Goal: Task Accomplishment & Management: Manage account settings

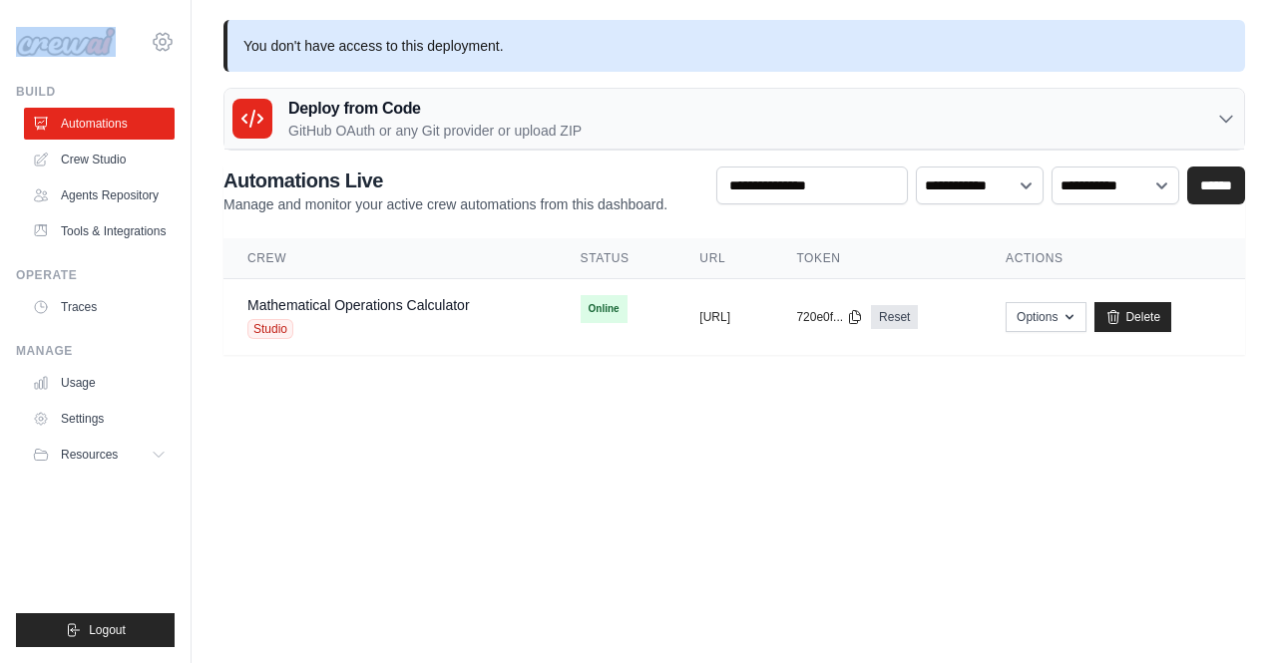
drag, startPoint x: 78, startPoint y: 63, endPoint x: 172, endPoint y: 42, distance: 96.1
click at [172, 42] on div "[PERSON_NAME][EMAIL_ADDRESS][PERSON_NAME][DOMAIN_NAME] AB InBev - GHQ ABInBev J…" at bounding box center [95, 32] width 159 height 64
click at [172, 42] on icon at bounding box center [163, 41] width 18 height 17
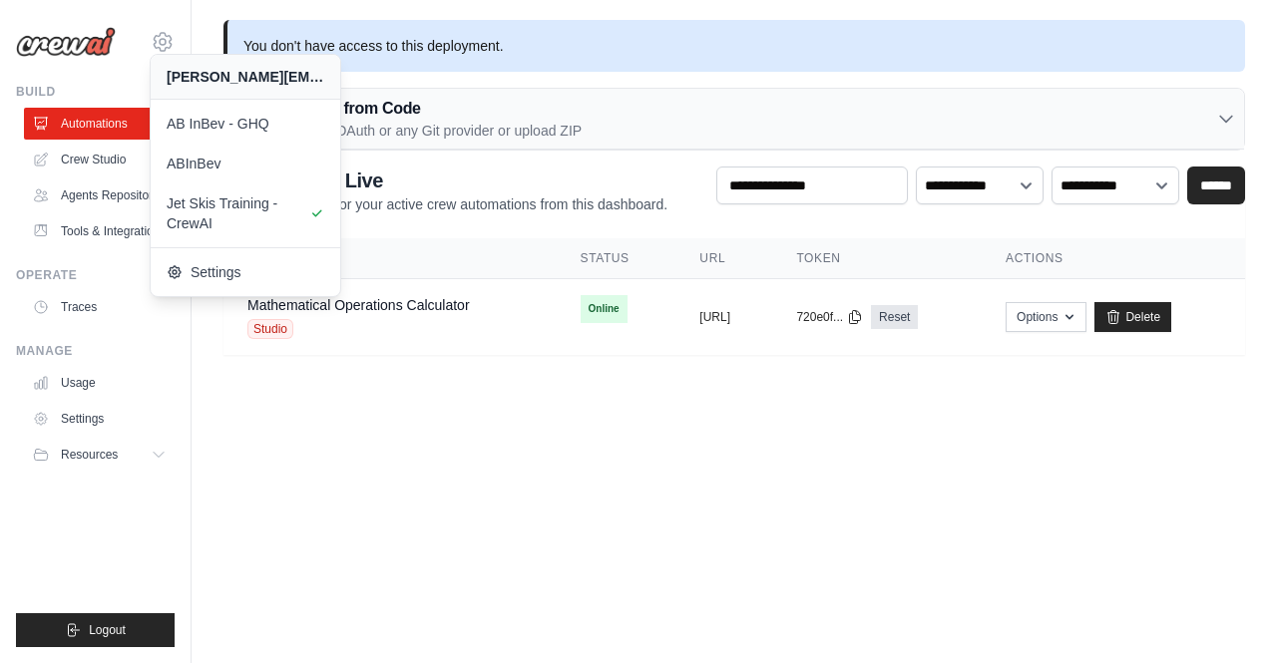
click at [491, 420] on body "sparshita.singh@ab-inbev.com AB InBev - GHQ ABInBev Jet Skis Training - CrewAI" at bounding box center [638, 331] width 1277 height 663
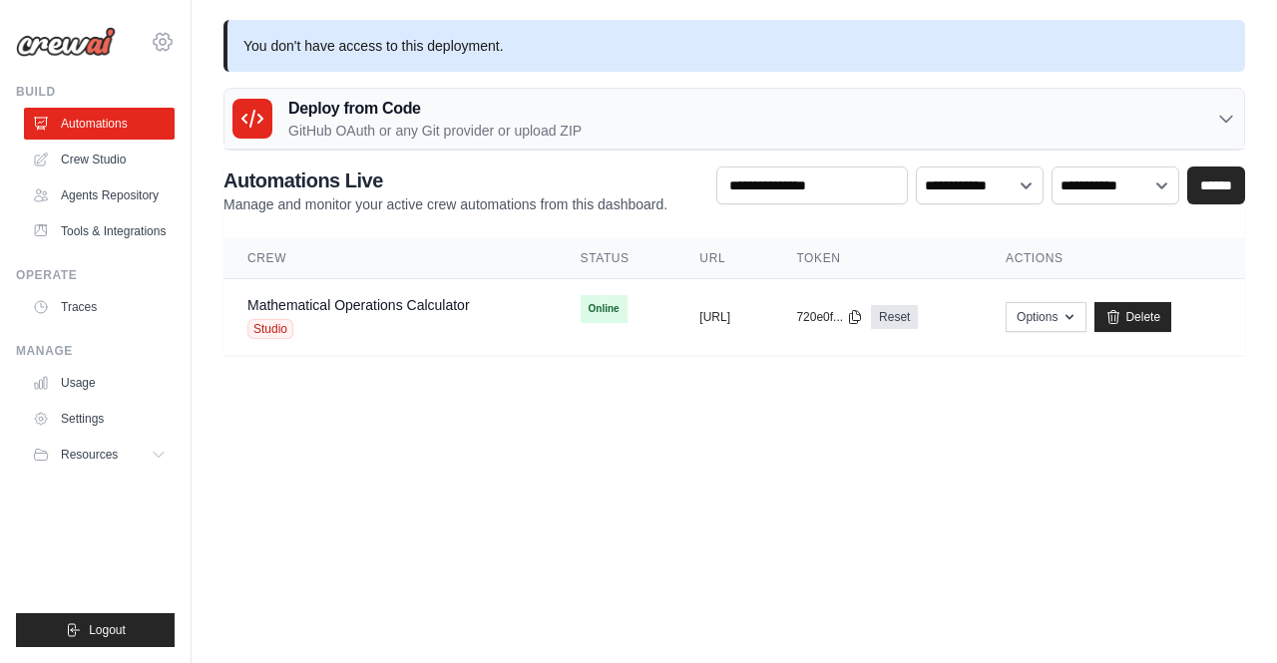
click at [174, 51] on icon at bounding box center [163, 42] width 24 height 24
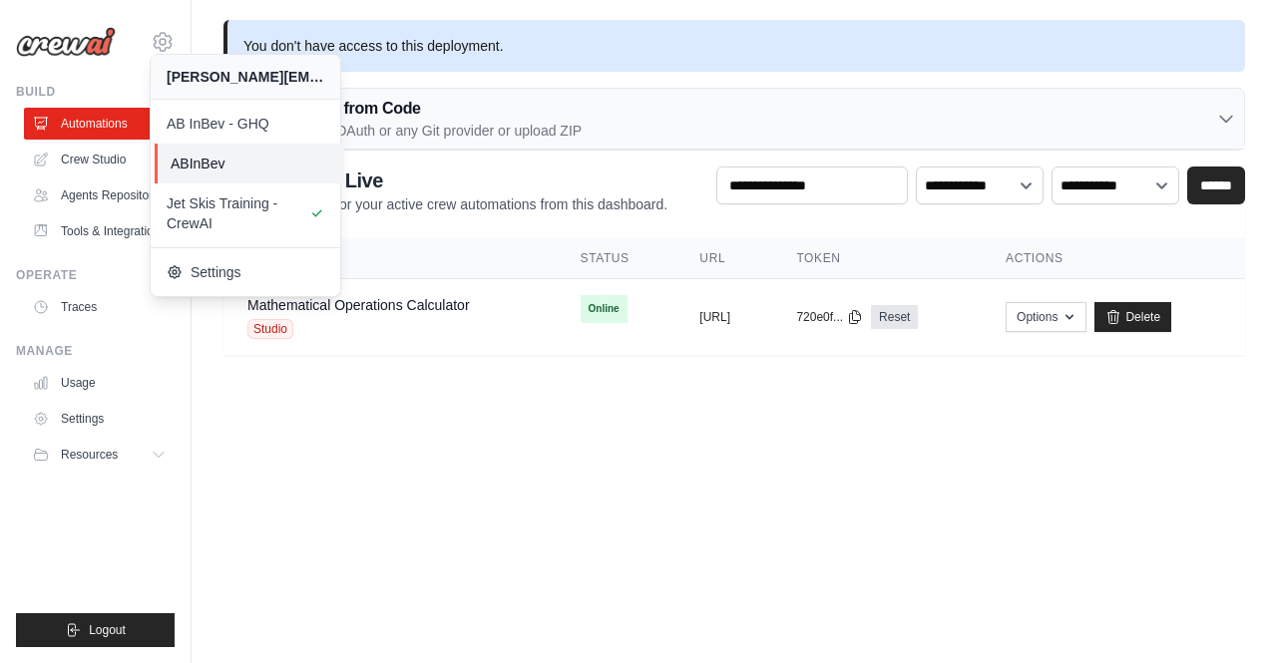
click at [217, 169] on span "ABInBev" at bounding box center [250, 164] width 158 height 20
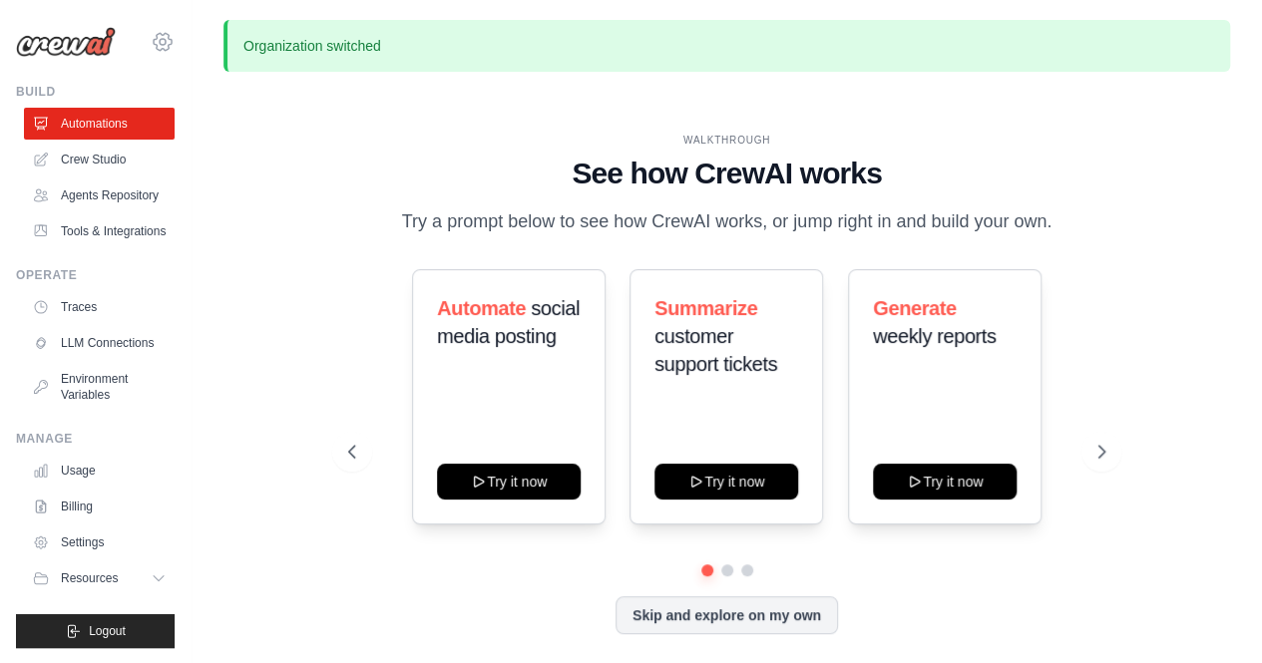
click at [161, 49] on icon at bounding box center [163, 41] width 18 height 17
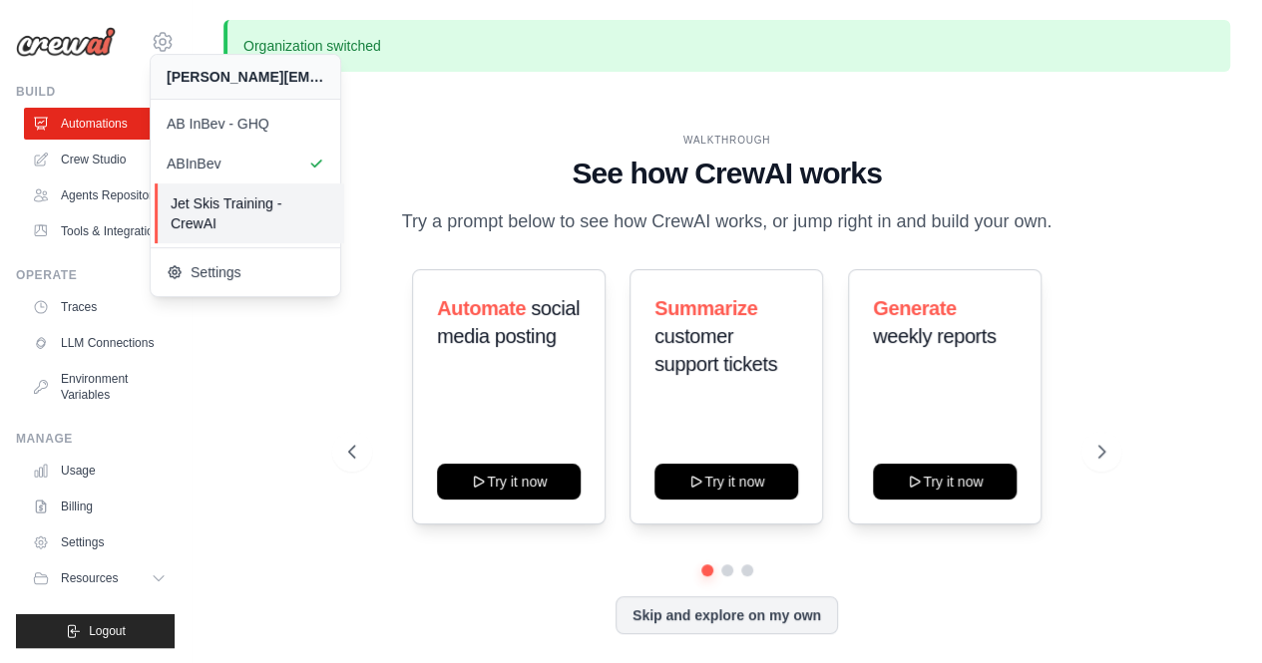
scroll to position [68, 0]
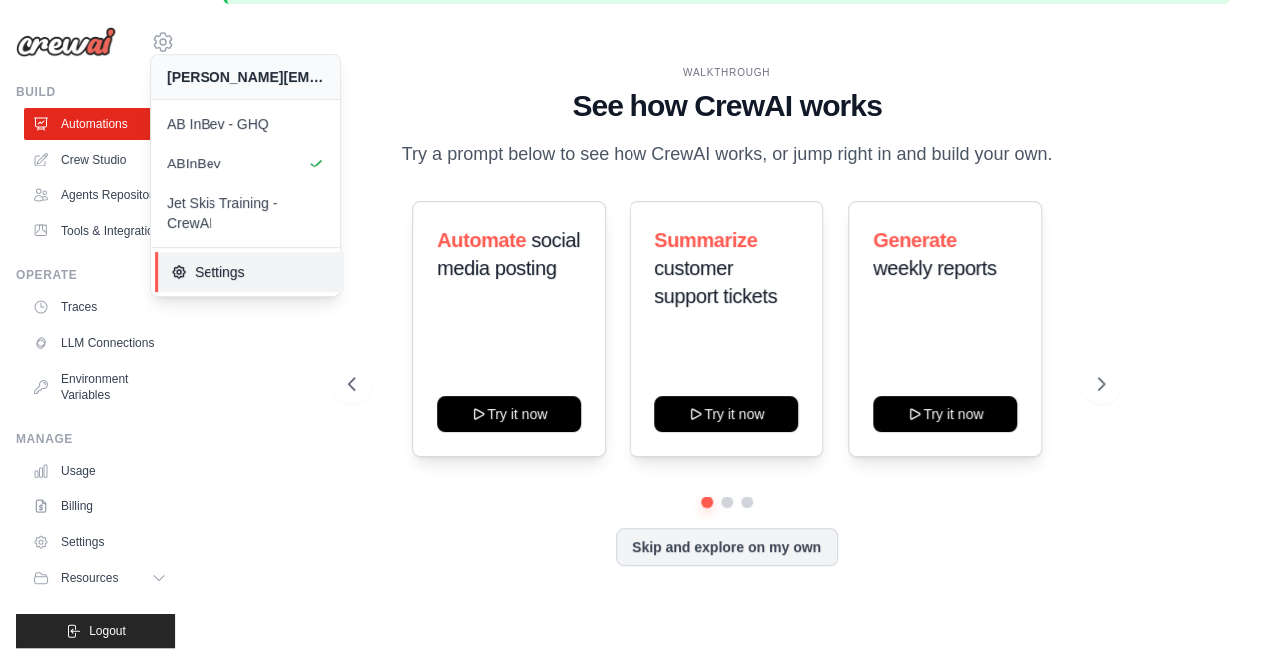
click at [214, 273] on span "Settings" at bounding box center [250, 272] width 158 height 20
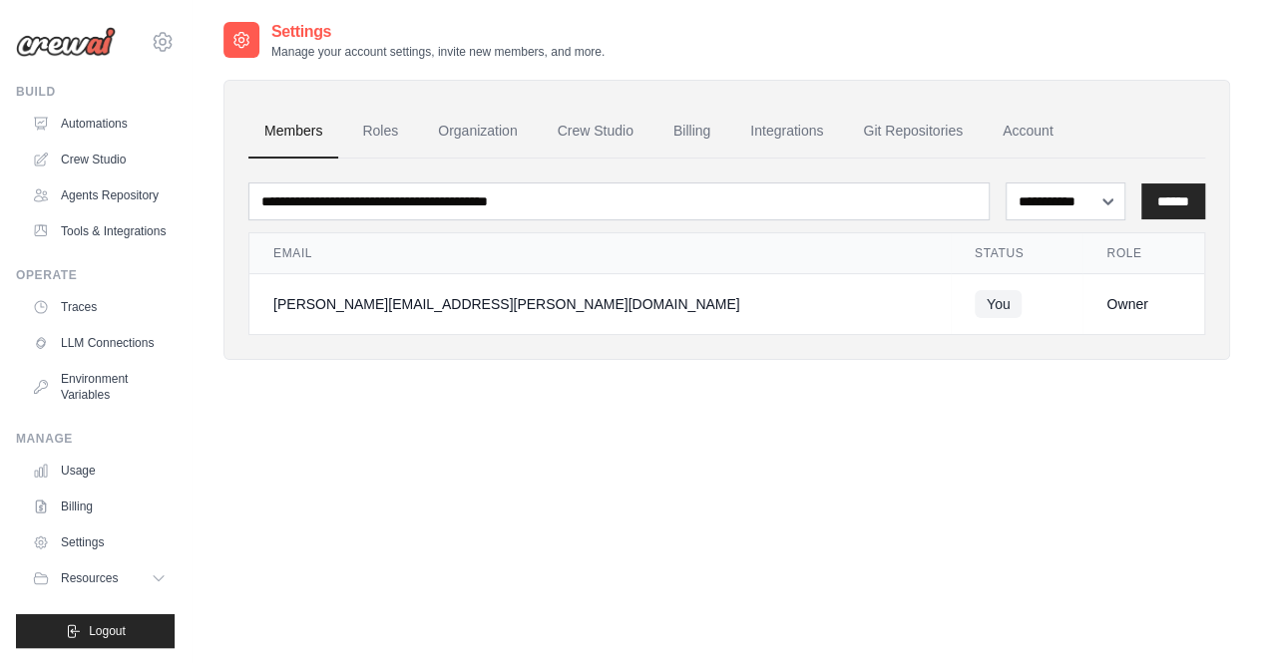
scroll to position [40, 0]
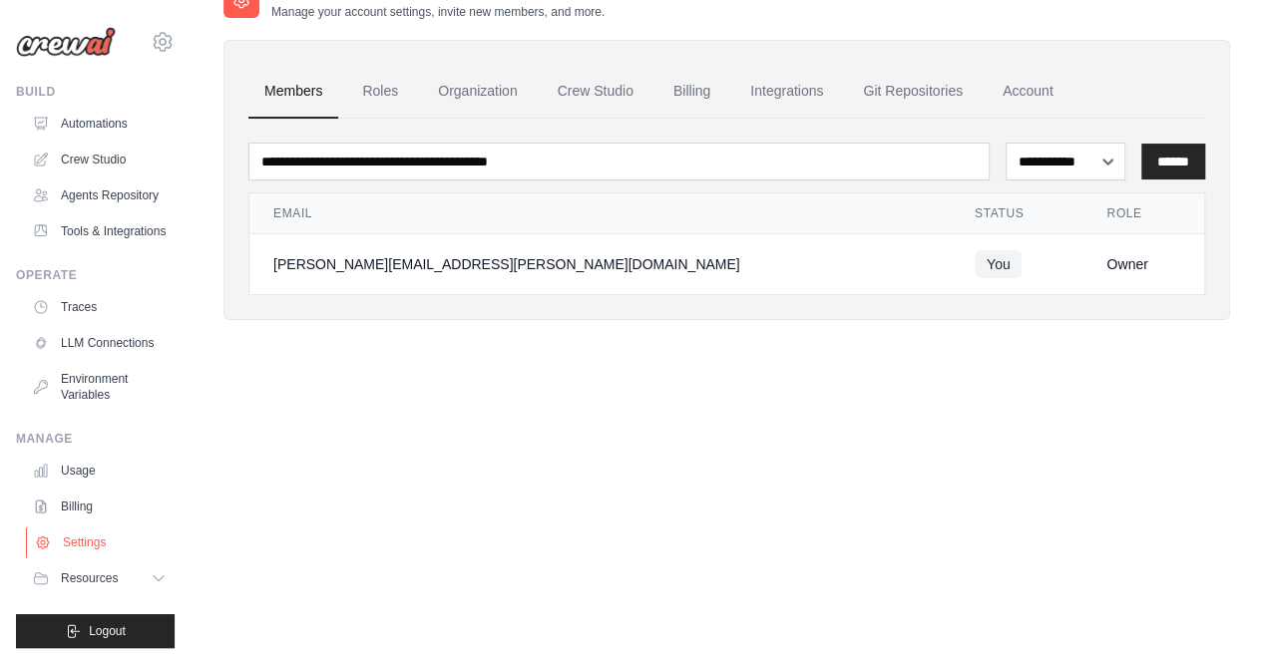
click at [83, 547] on link "Settings" at bounding box center [101, 543] width 151 height 32
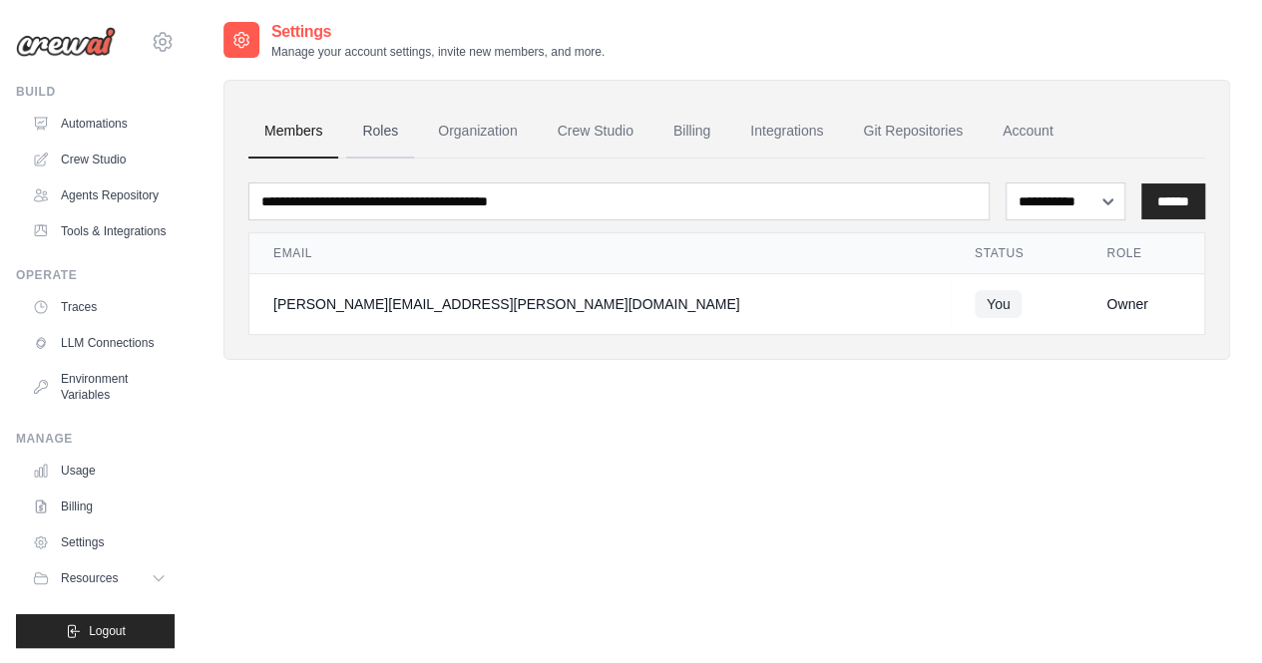
click at [382, 141] on link "Roles" at bounding box center [380, 132] width 68 height 54
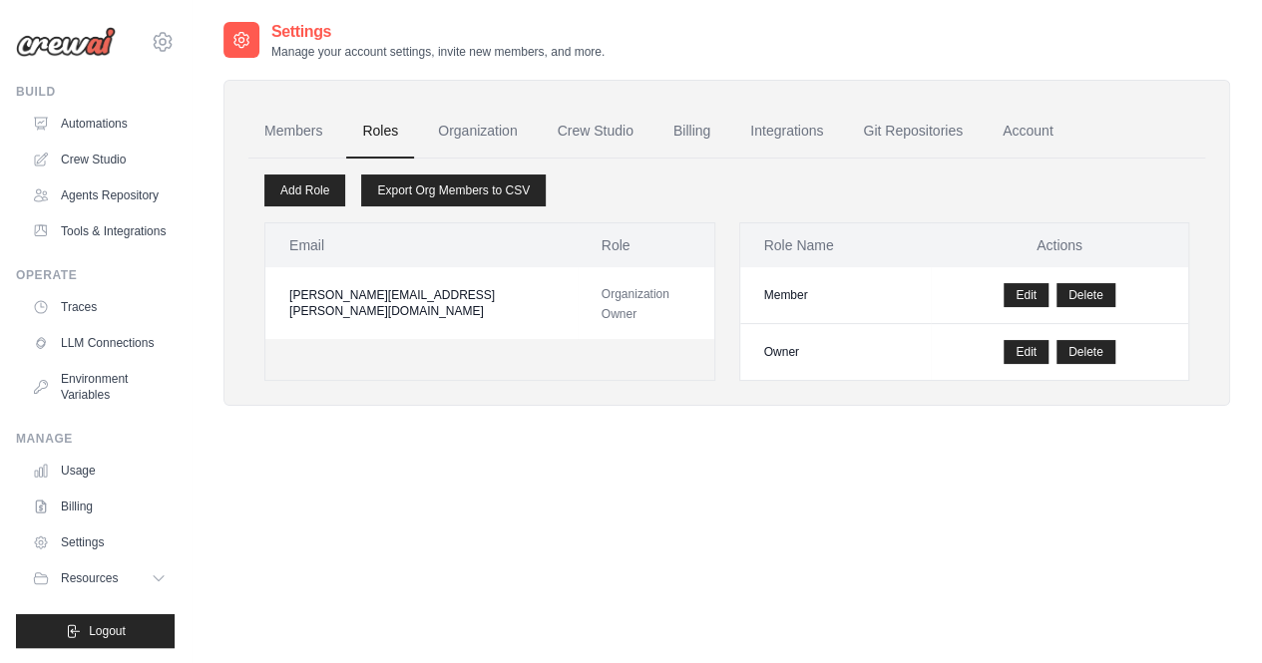
click at [621, 469] on div "Settings Manage your account settings, invite new members, and more. Members Ro…" at bounding box center [726, 351] width 1007 height 663
click at [468, 127] on link "Organization" at bounding box center [477, 132] width 111 height 54
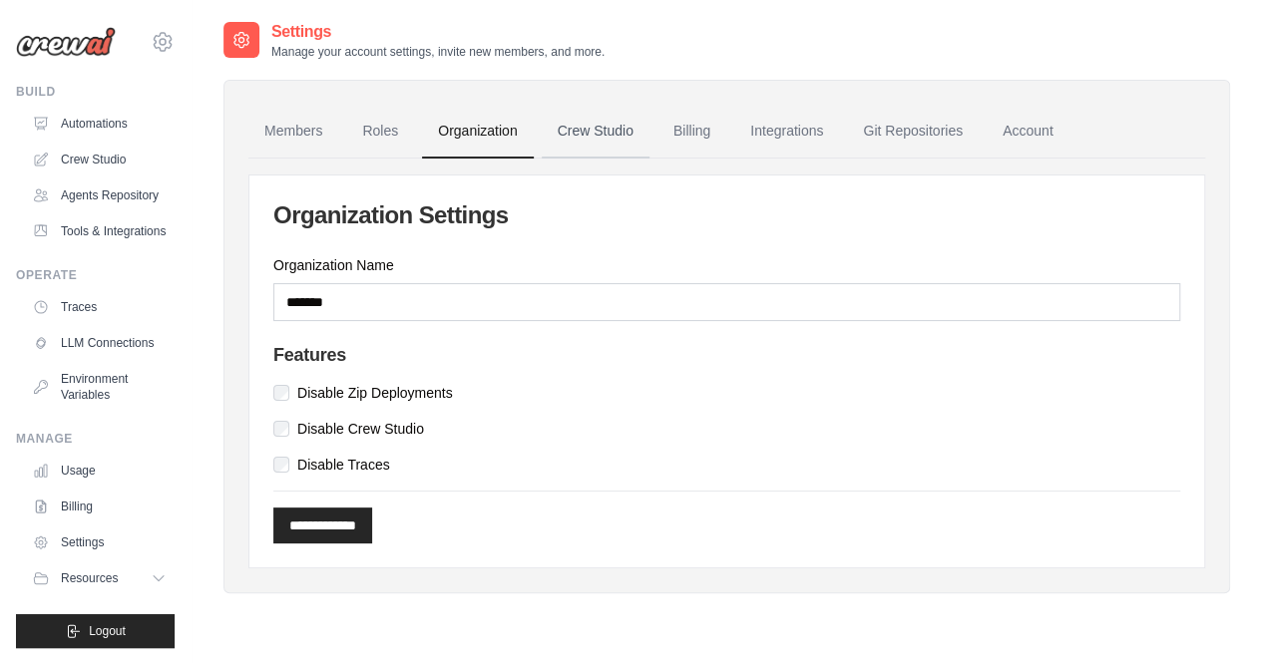
click at [593, 143] on link "Crew Studio" at bounding box center [596, 132] width 108 height 54
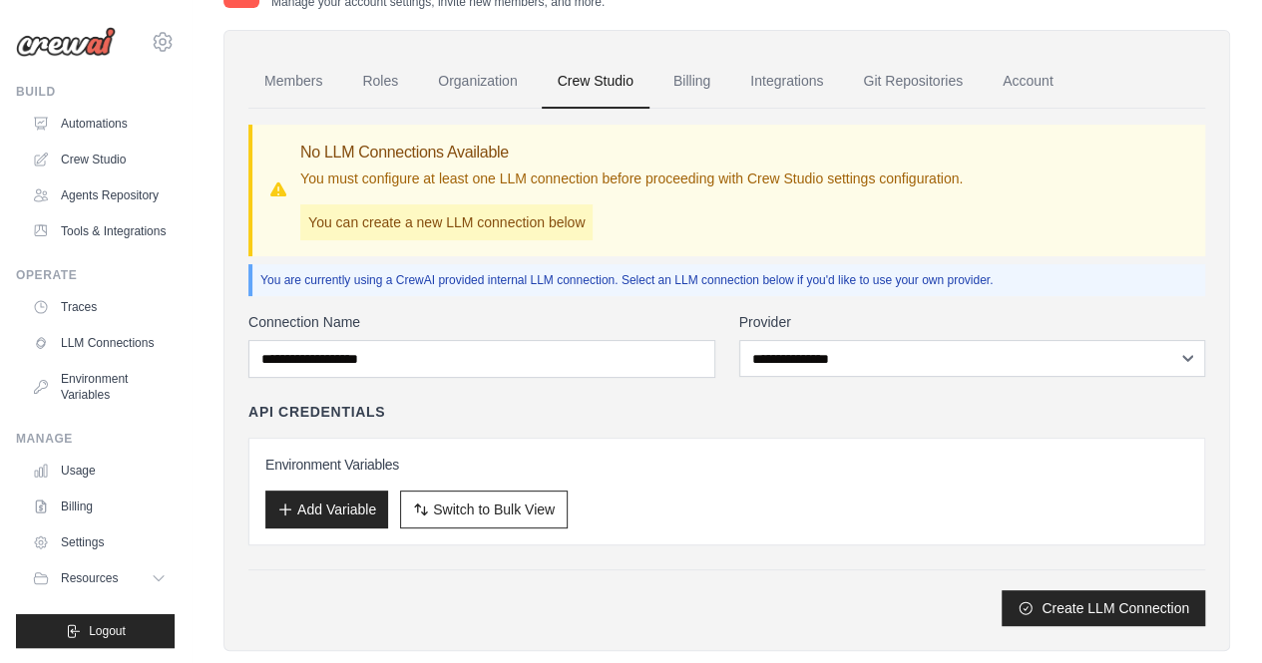
scroll to position [53, 0]
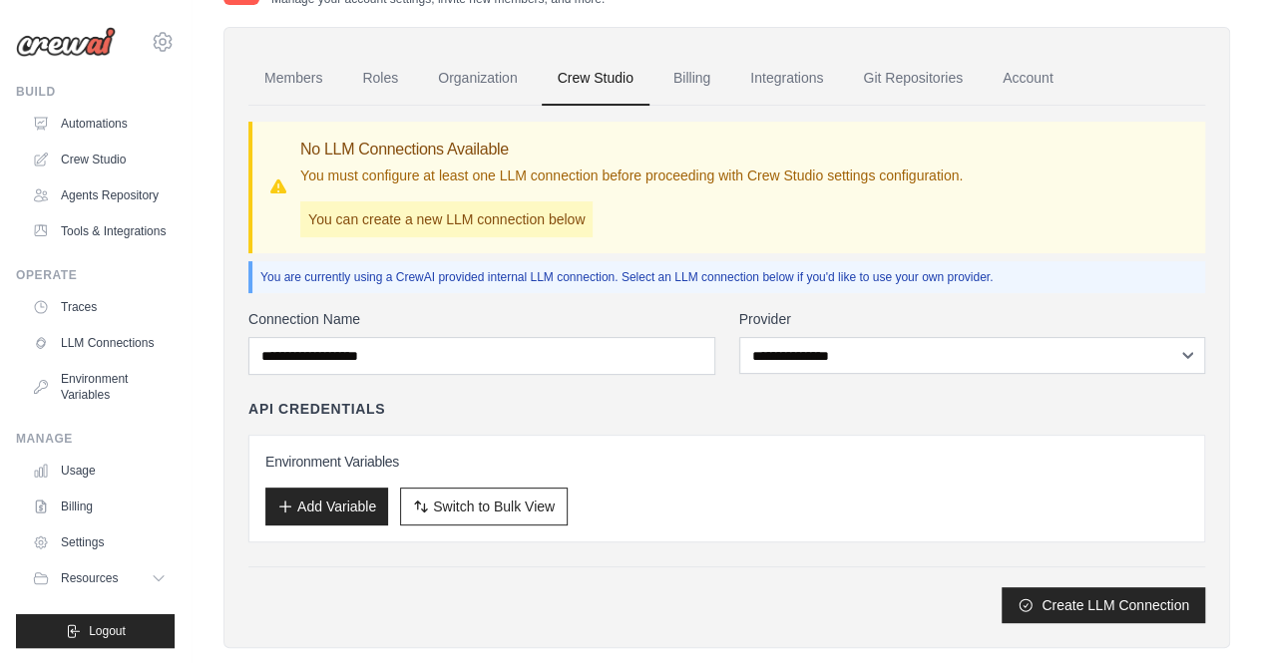
click at [365, 221] on p "You can create a new LLM connection below" at bounding box center [446, 220] width 292 height 36
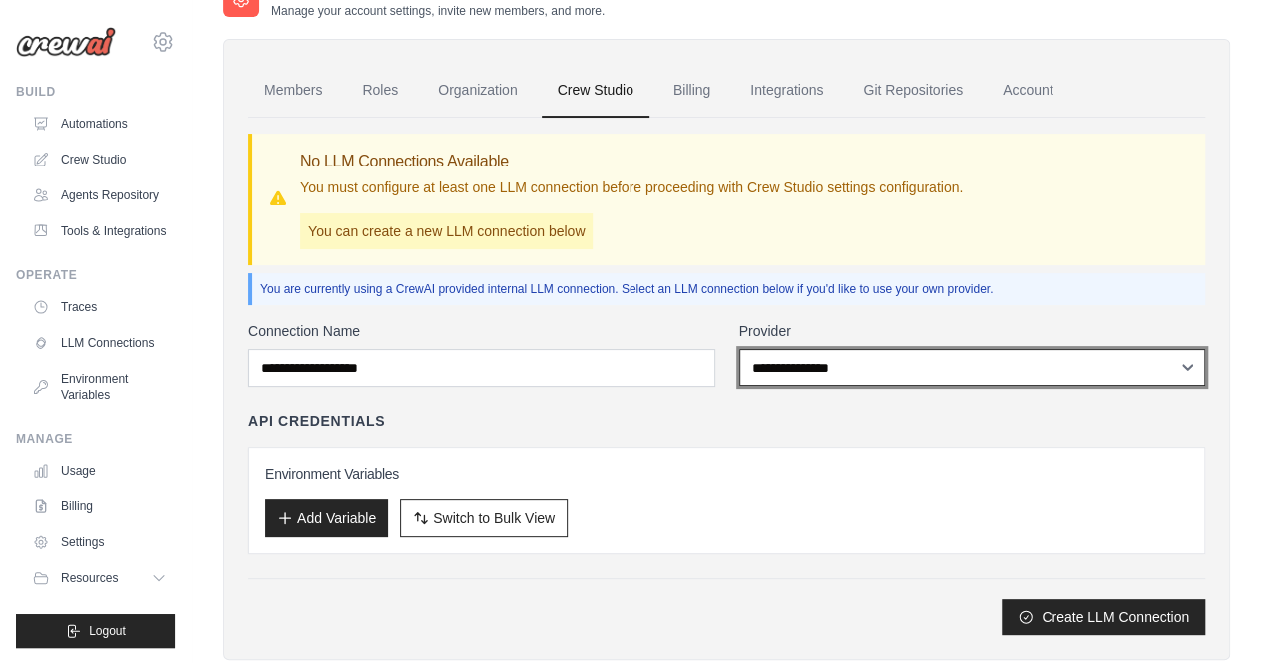
click at [750, 361] on select "**********" at bounding box center [972, 367] width 467 height 37
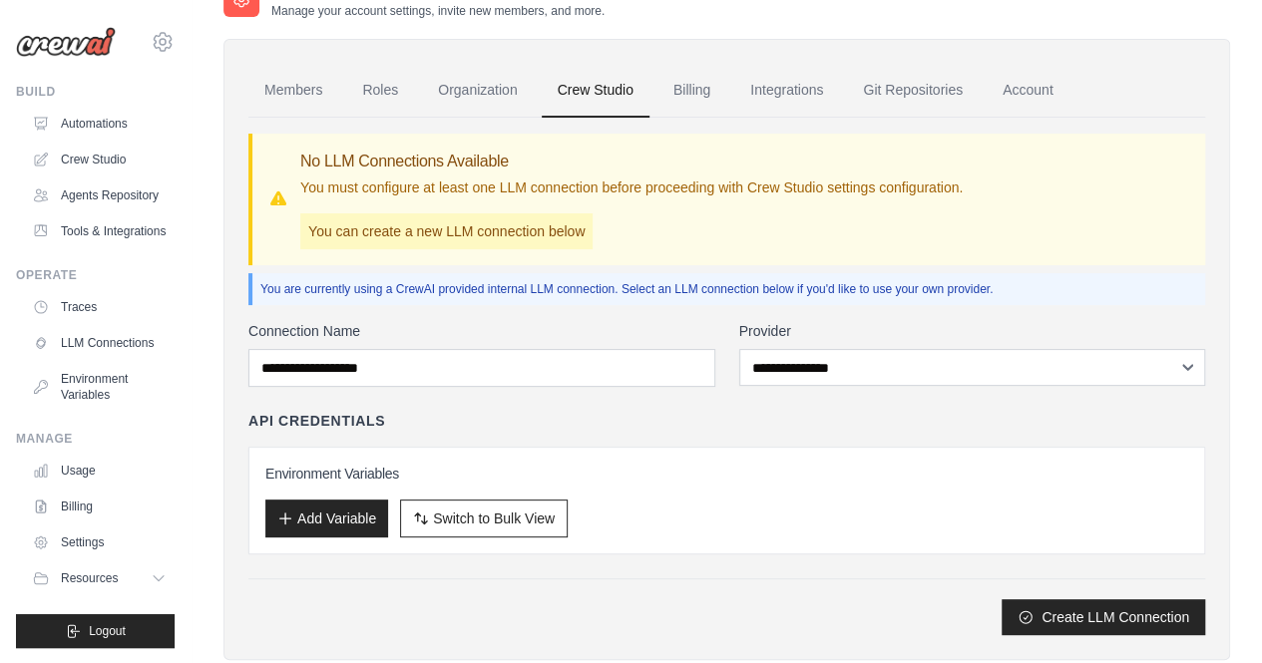
click at [567, 420] on div "API Credentials" at bounding box center [726, 421] width 957 height 20
click at [487, 81] on link "Organization" at bounding box center [477, 91] width 111 height 54
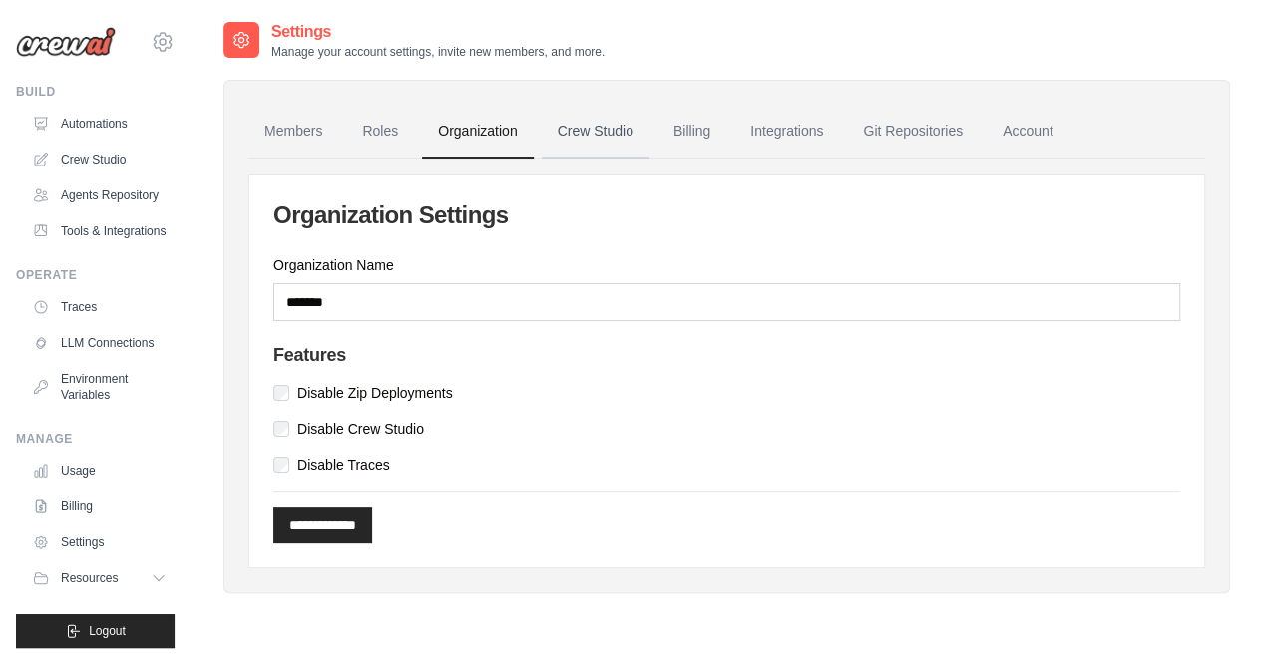
click at [627, 149] on link "Crew Studio" at bounding box center [596, 132] width 108 height 54
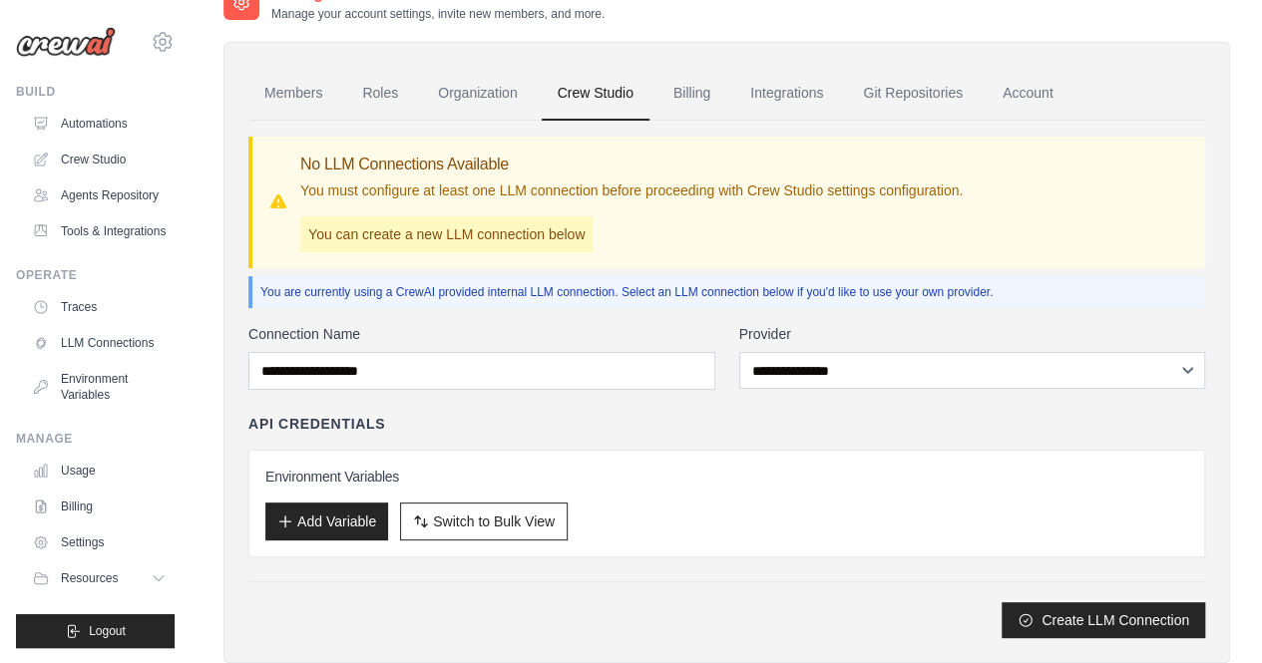
scroll to position [86, 0]
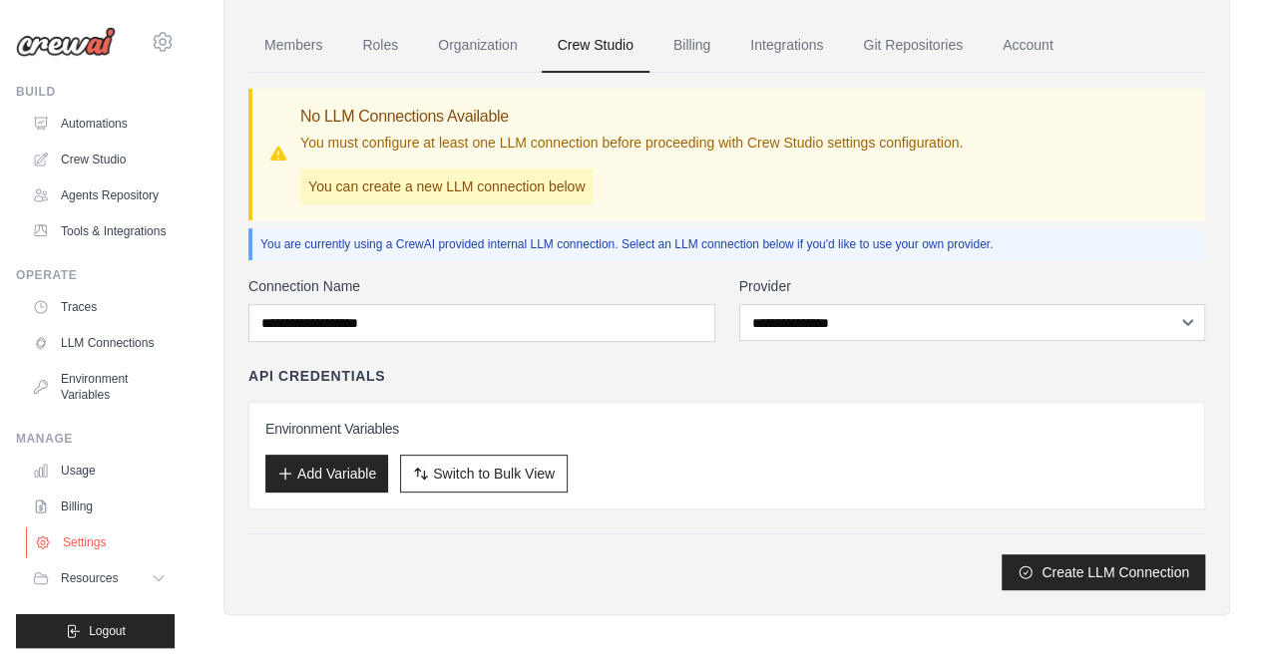
click at [148, 549] on link "Settings" at bounding box center [101, 543] width 151 height 32
click at [288, 55] on link "Members" at bounding box center [293, 46] width 90 height 54
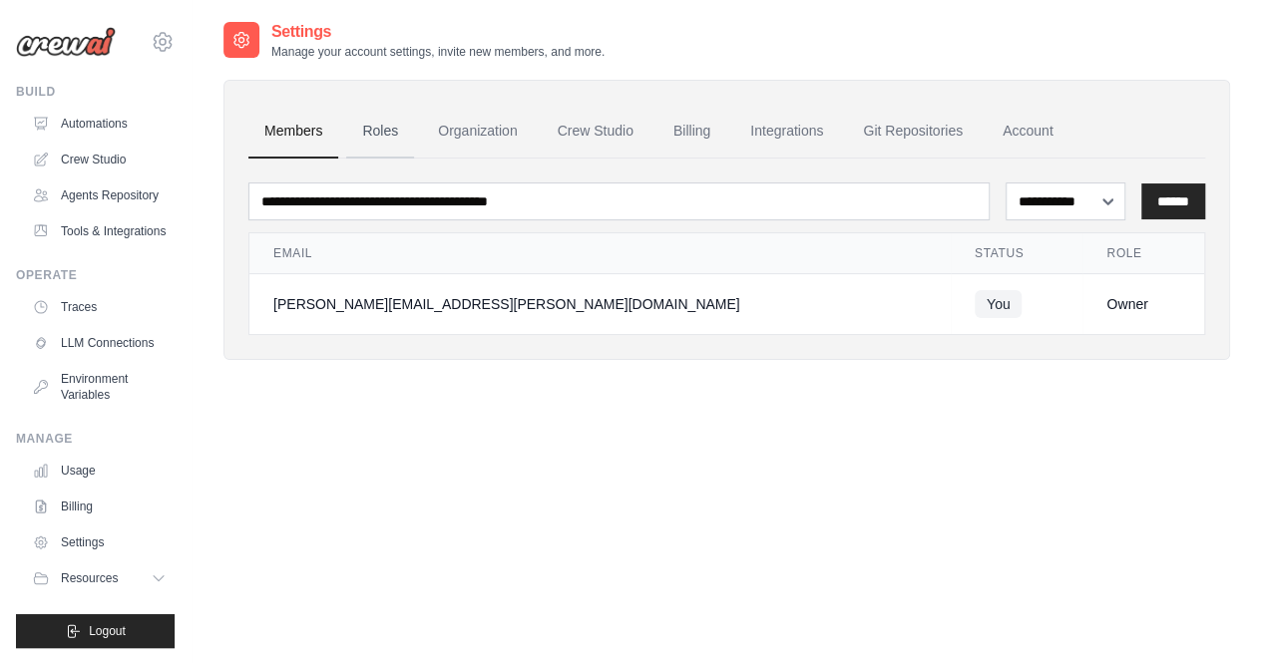
click at [382, 123] on link "Roles" at bounding box center [380, 132] width 68 height 54
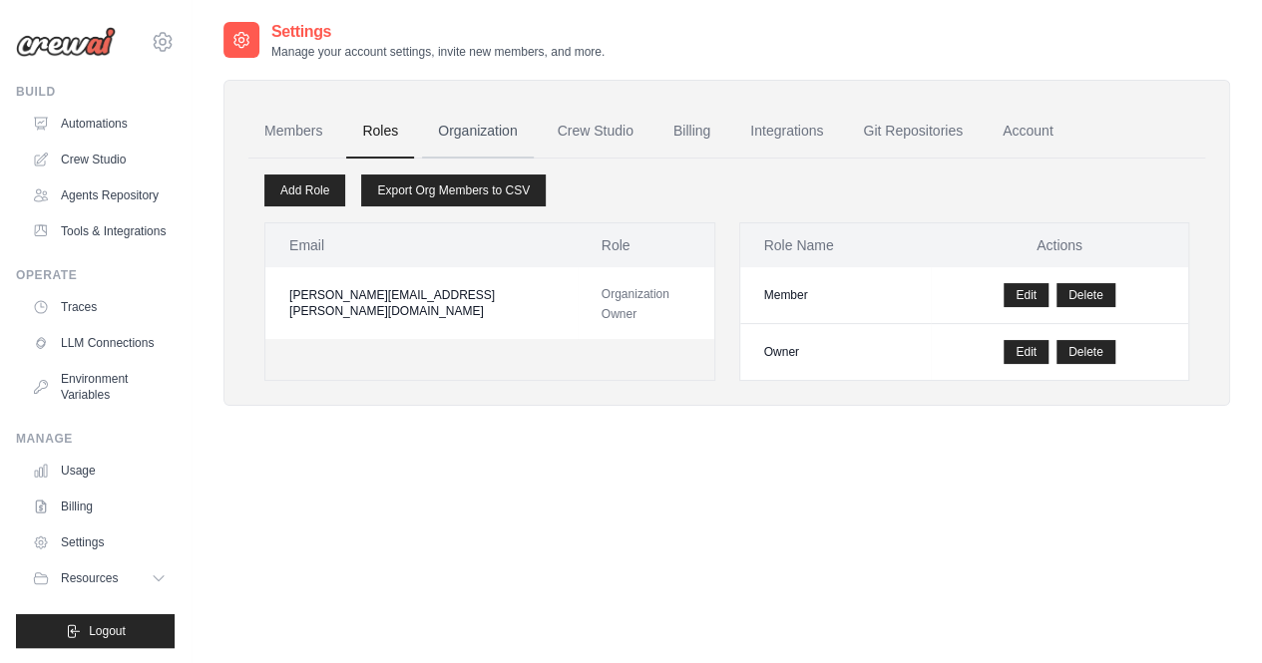
click at [502, 115] on link "Organization" at bounding box center [477, 132] width 111 height 54
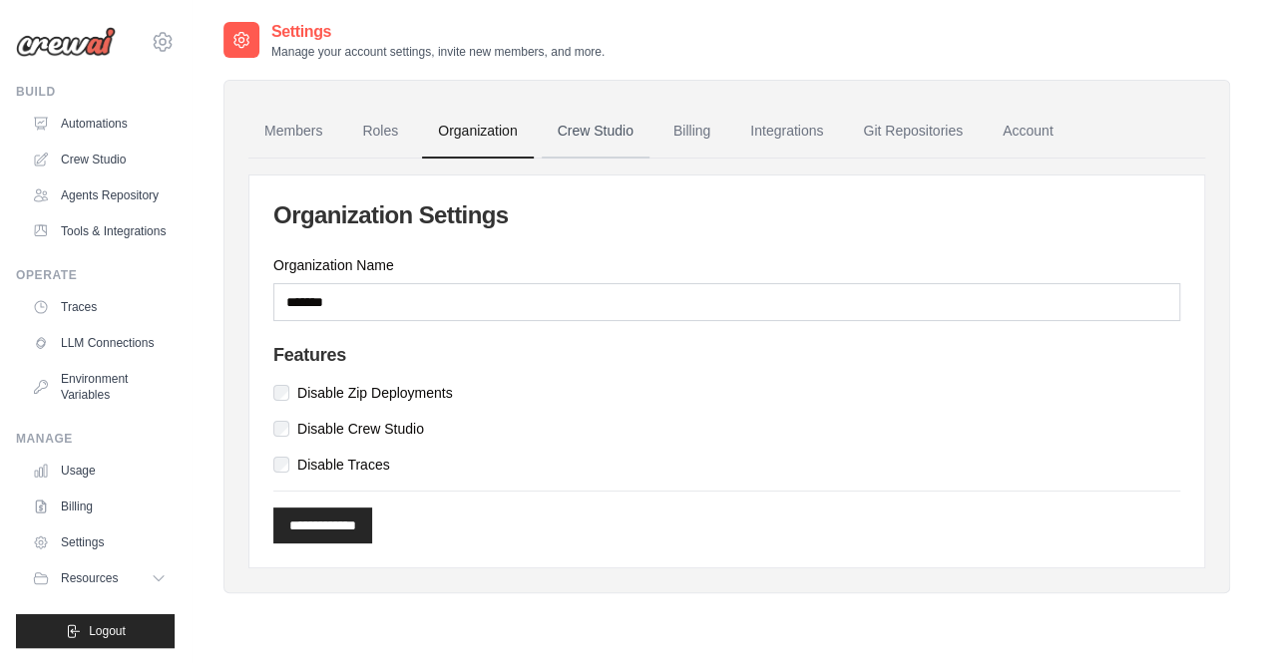
click at [606, 117] on link "Crew Studio" at bounding box center [596, 132] width 108 height 54
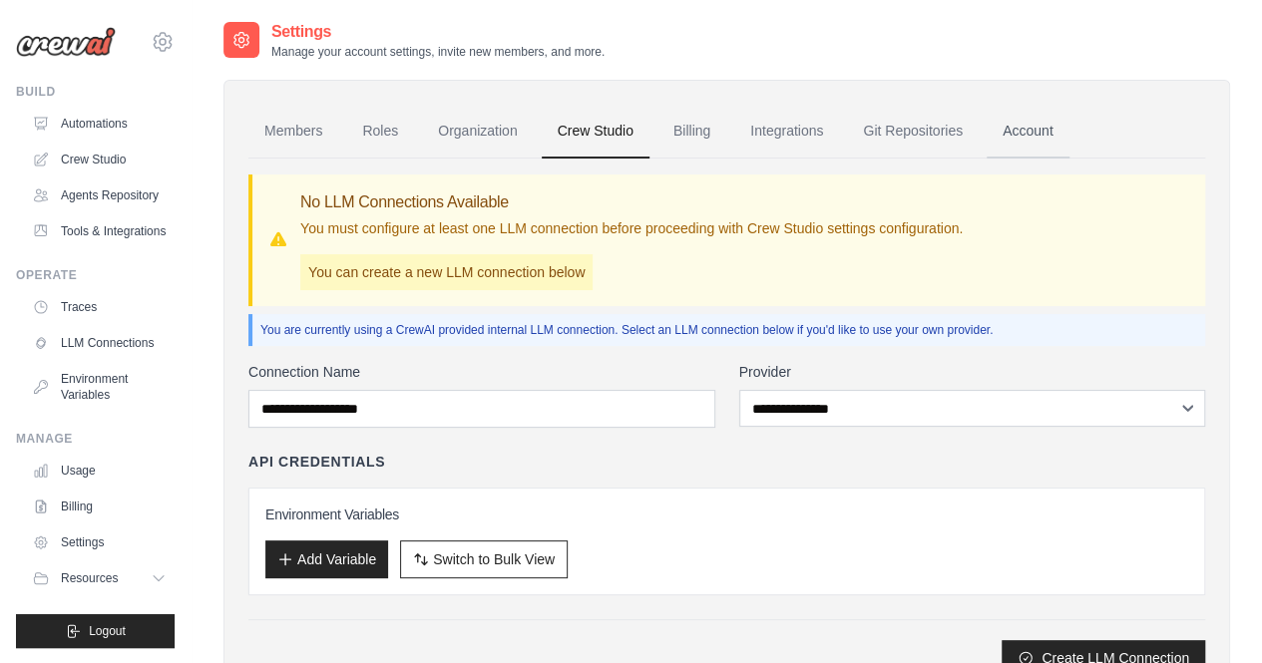
click at [1047, 136] on link "Account" at bounding box center [1028, 132] width 83 height 54
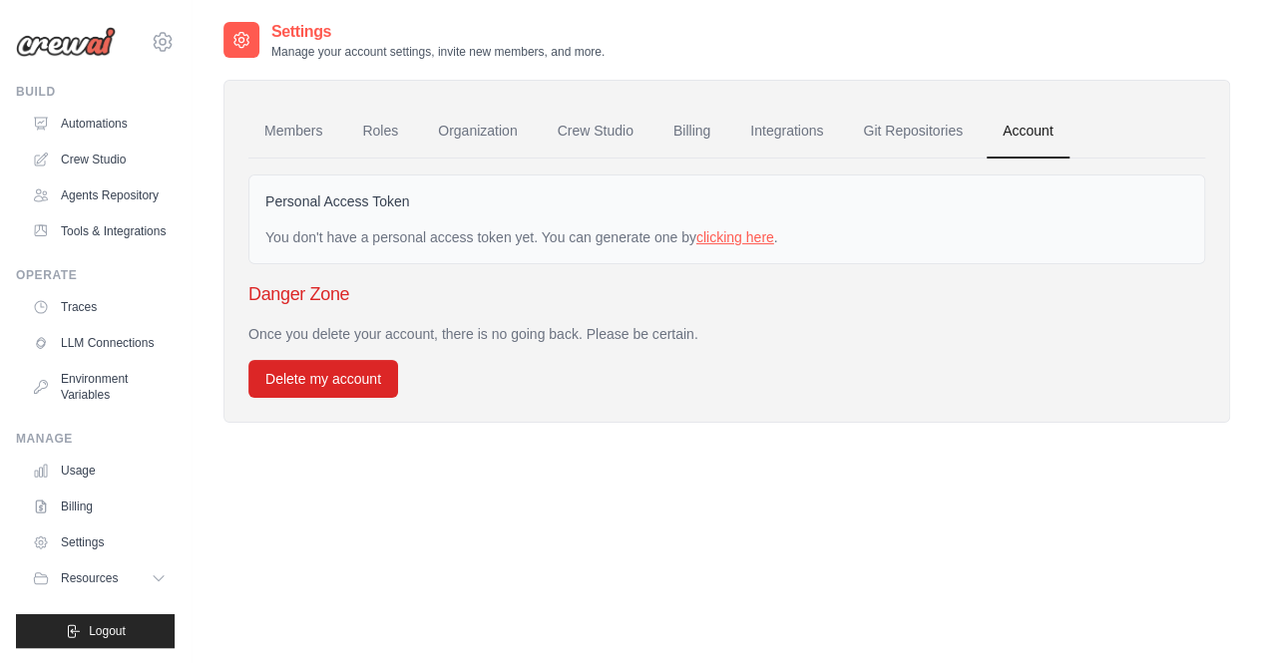
click at [731, 242] on link "clicking here" at bounding box center [735, 237] width 78 height 16
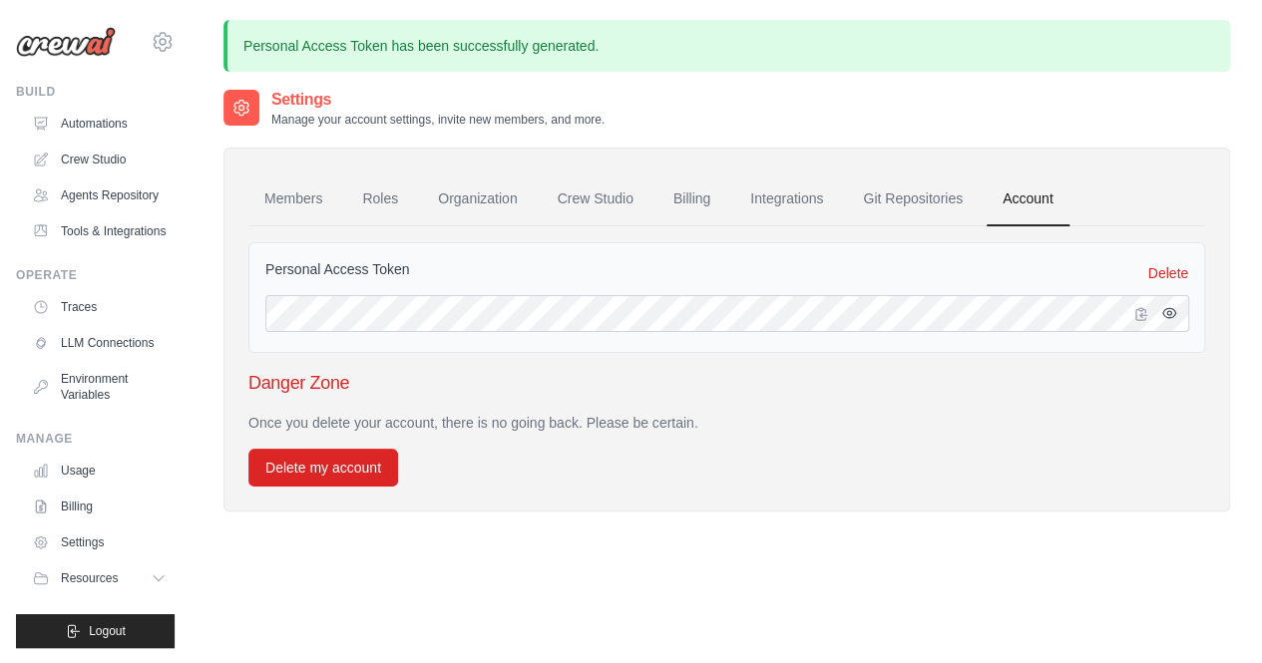
click at [1163, 310] on icon "button" at bounding box center [1169, 313] width 16 height 16
drag, startPoint x: 406, startPoint y: 274, endPoint x: 229, endPoint y: 260, distance: 177.1
click at [229, 260] on div "Members Roles Organization Crew Studio Billing Integrations Git Repositories Ac…" at bounding box center [726, 330] width 1007 height 364
copy label "Personal Access Token"
click at [1168, 319] on icon "button" at bounding box center [1169, 313] width 16 height 16
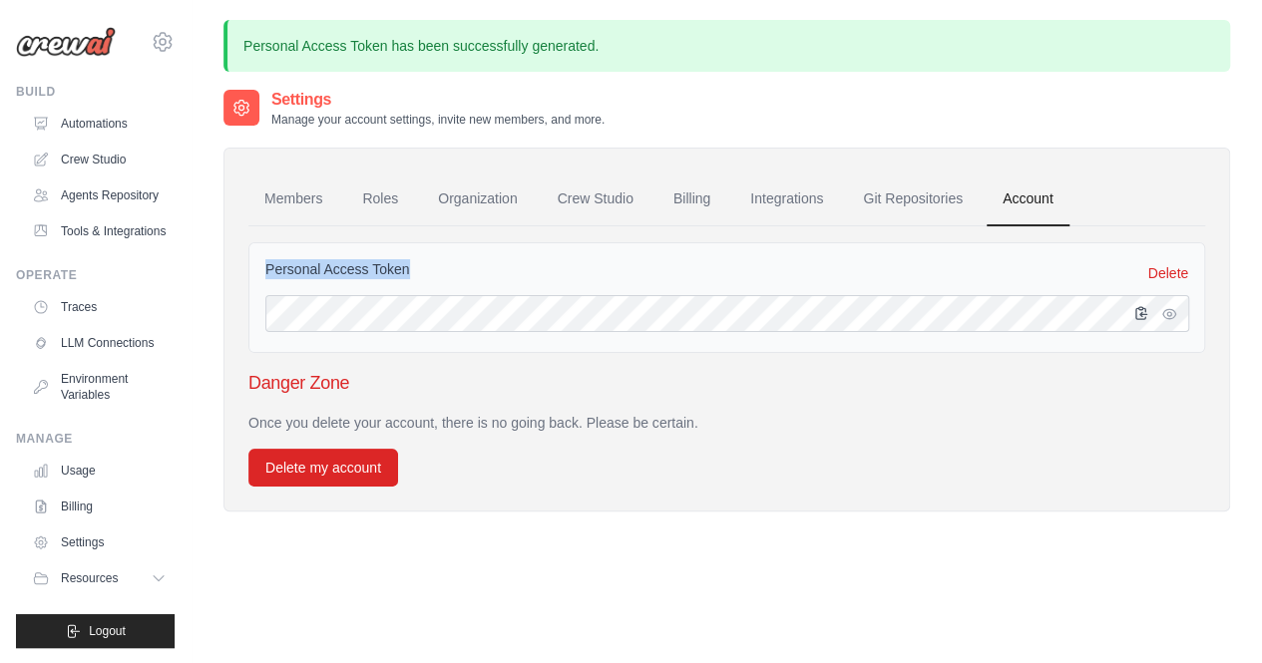
click at [1145, 316] on icon "button" at bounding box center [1141, 313] width 11 height 12
click at [161, 40] on icon at bounding box center [163, 42] width 6 height 6
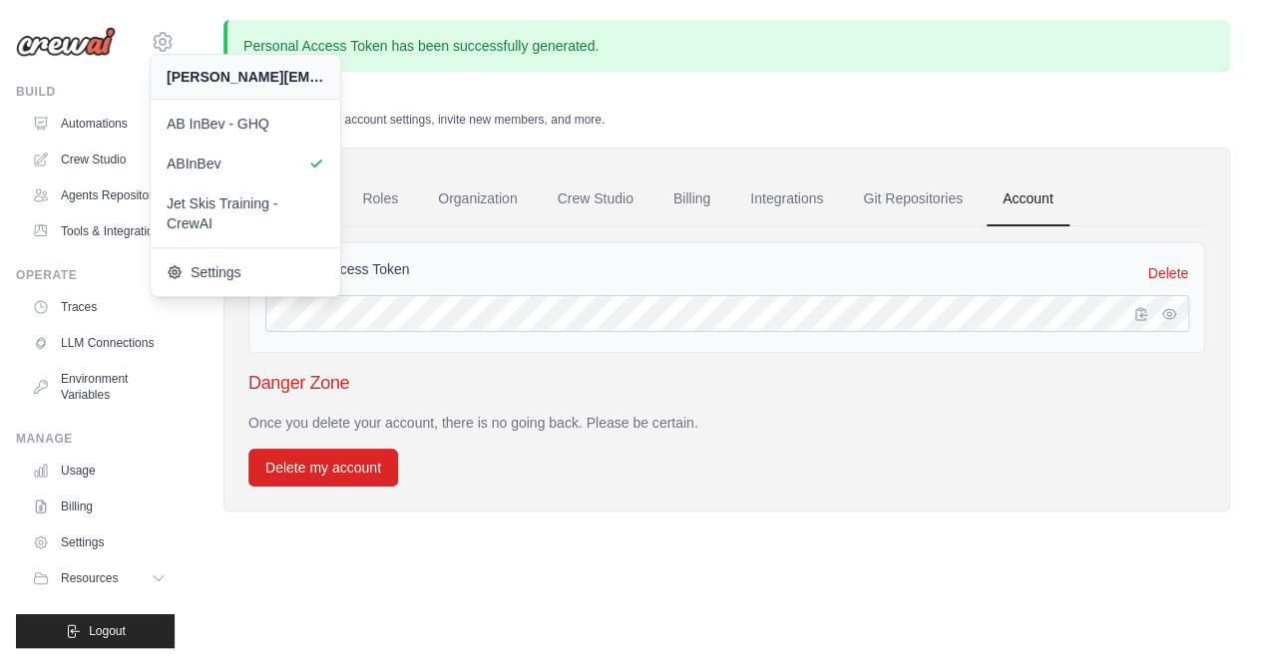
click at [239, 74] on div "[PERSON_NAME][EMAIL_ADDRESS][PERSON_NAME][DOMAIN_NAME]" at bounding box center [246, 77] width 158 height 20
click at [675, 129] on div "Members Roles Organization Crew Studio Billing Integrations Git Repositories Ac…" at bounding box center [726, 320] width 1007 height 384
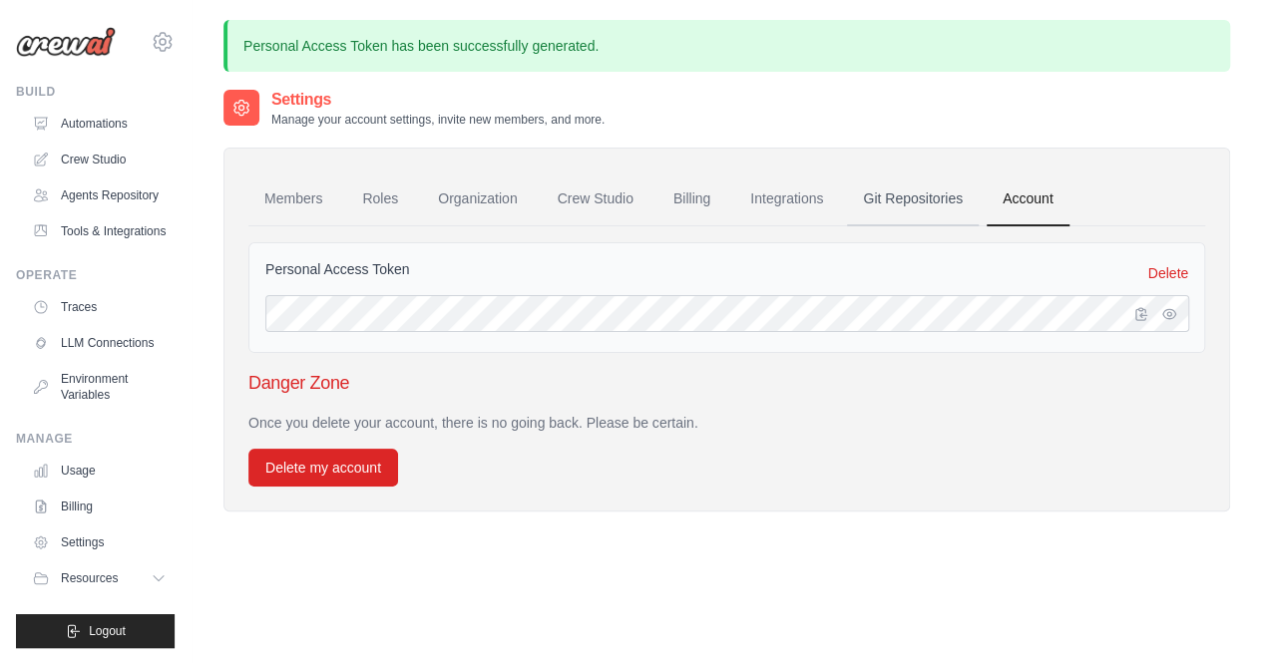
click at [896, 181] on link "Git Repositories" at bounding box center [913, 200] width 132 height 54
click at [907, 203] on link "Git Repositories" at bounding box center [913, 200] width 132 height 54
